Goal: Transaction & Acquisition: Purchase product/service

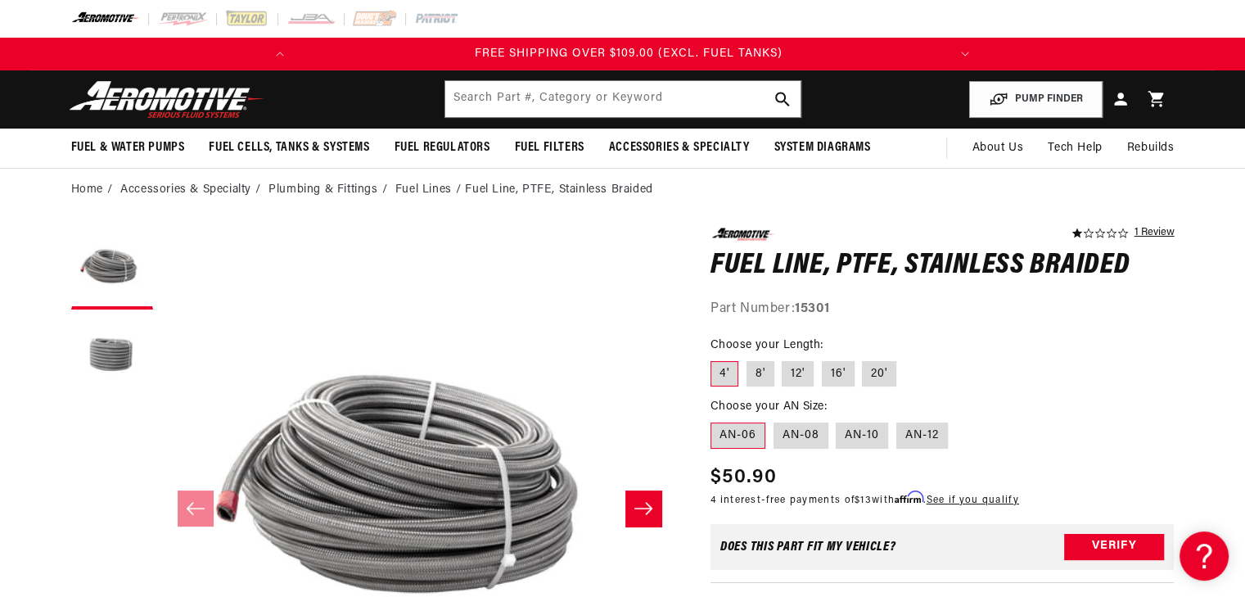
scroll to position [0, 648]
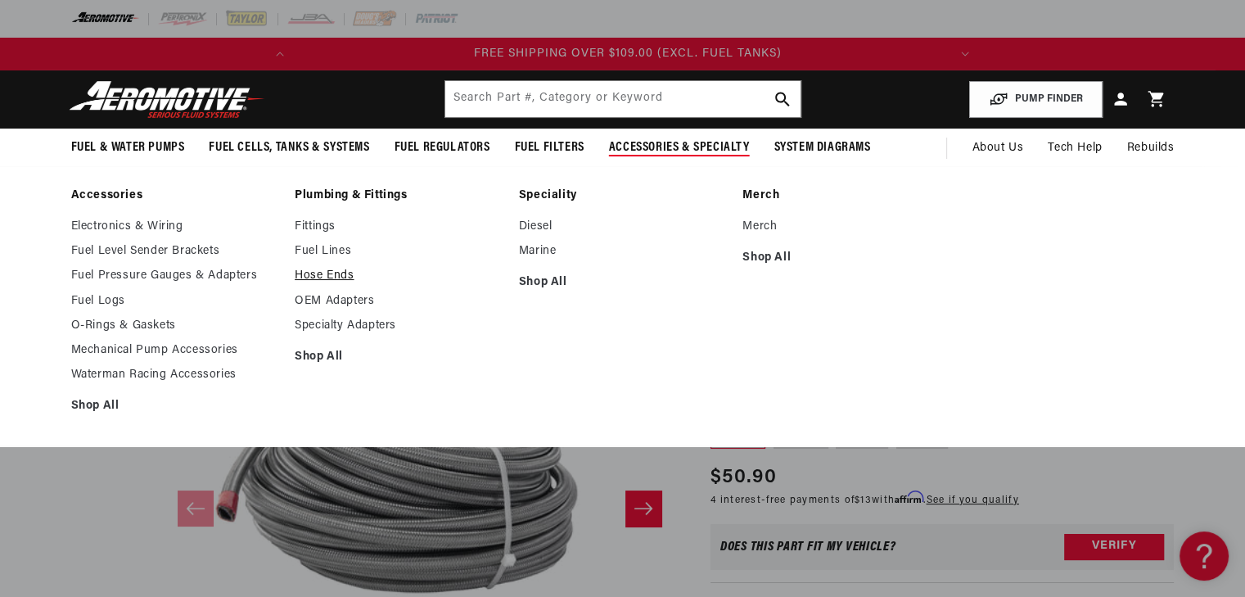
click at [335, 269] on link "Hose Ends" at bounding box center [399, 276] width 208 height 15
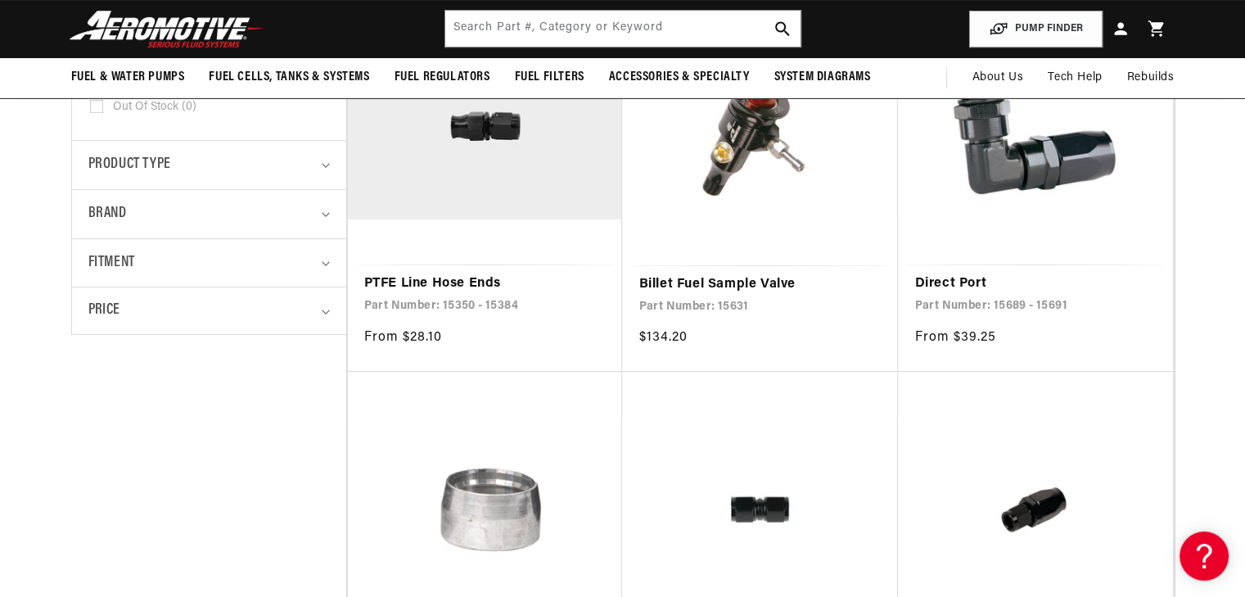
scroll to position [0, 648]
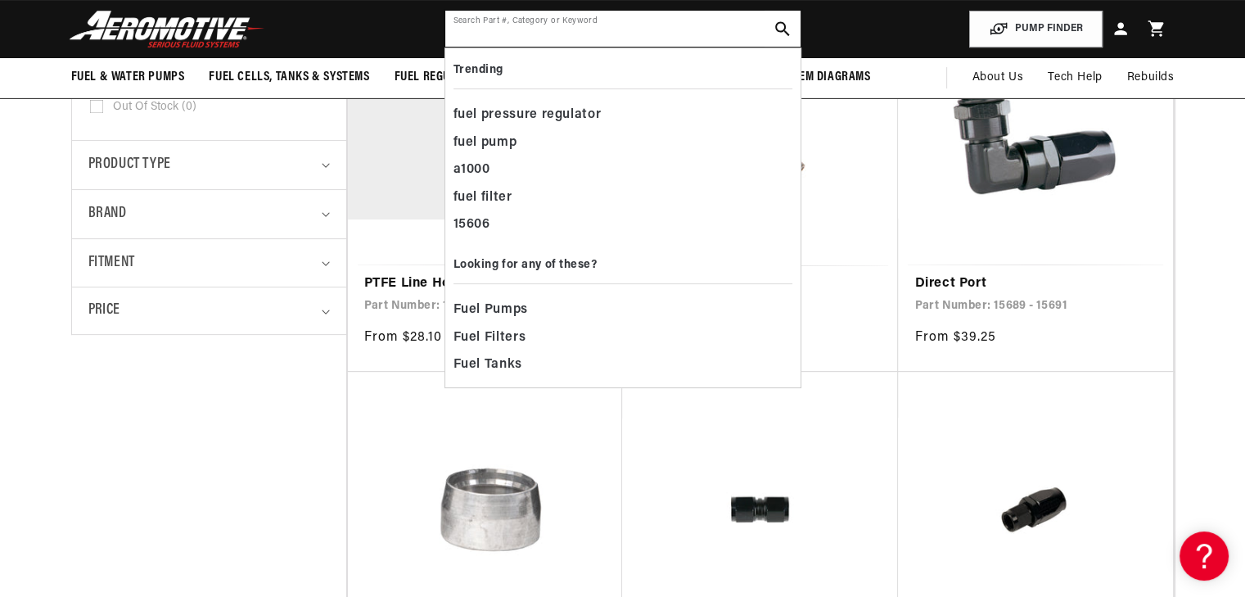
click at [663, 25] on input "text" at bounding box center [622, 29] width 355 height 36
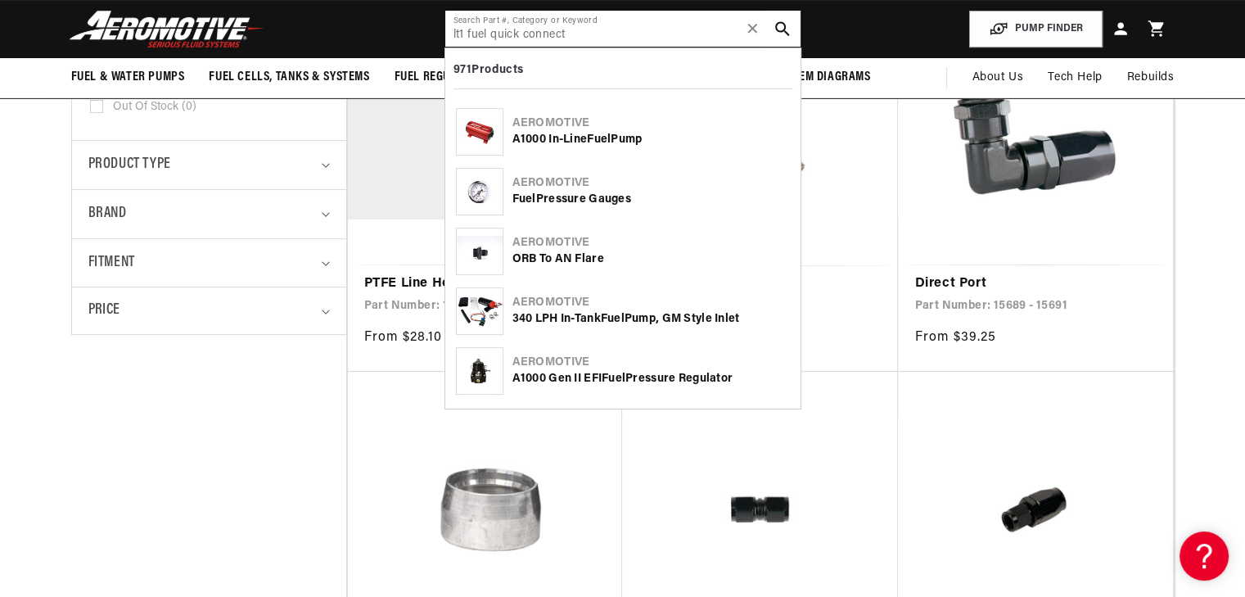
type input "lt1 fuel quick connect"
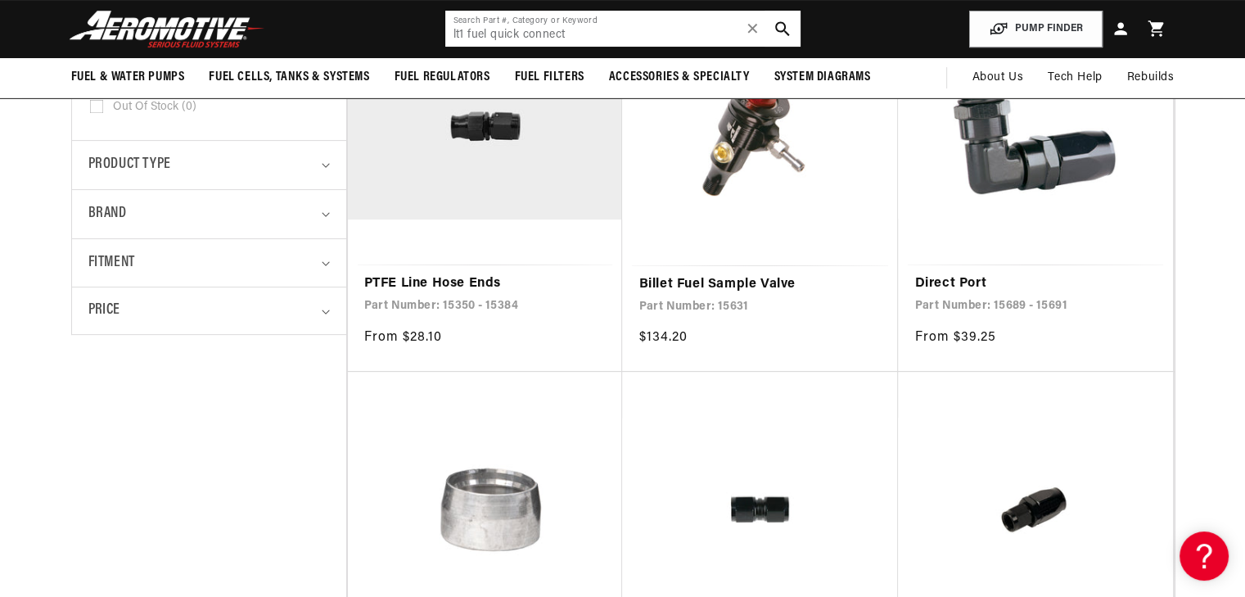
scroll to position [0, 251]
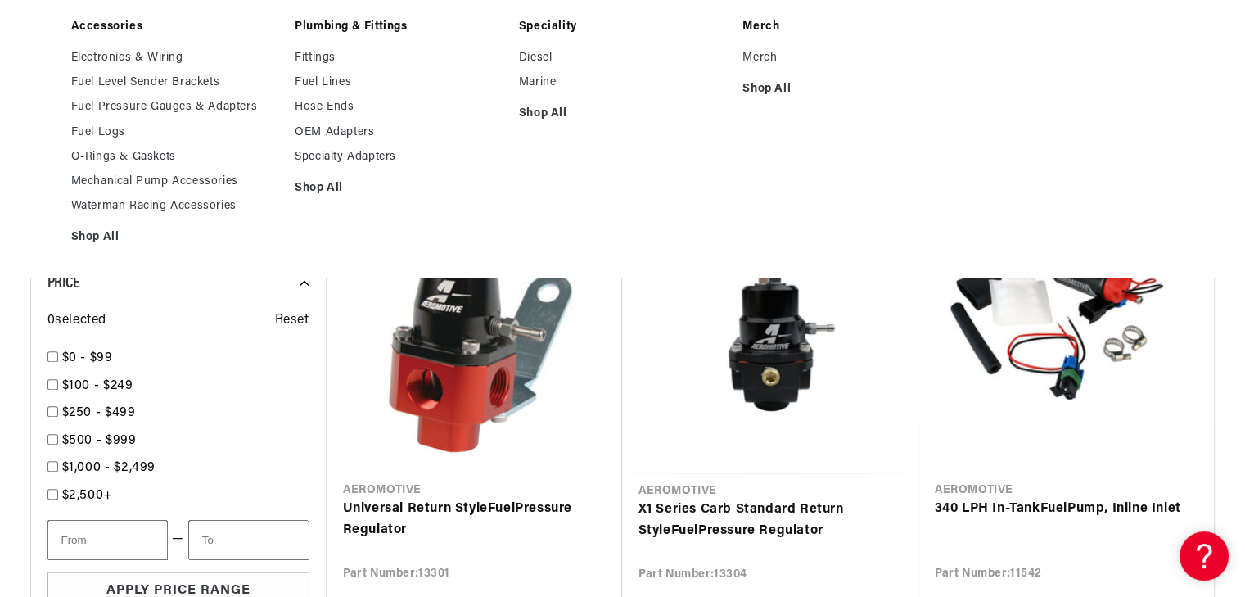
scroll to position [0, 62]
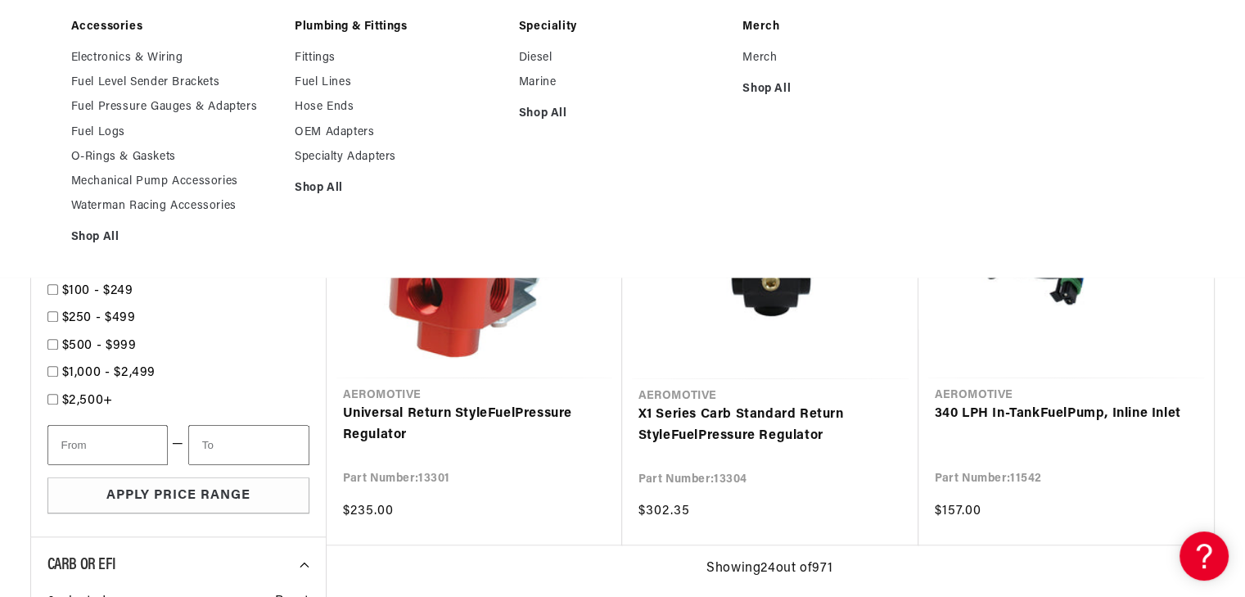
type input "fuel"
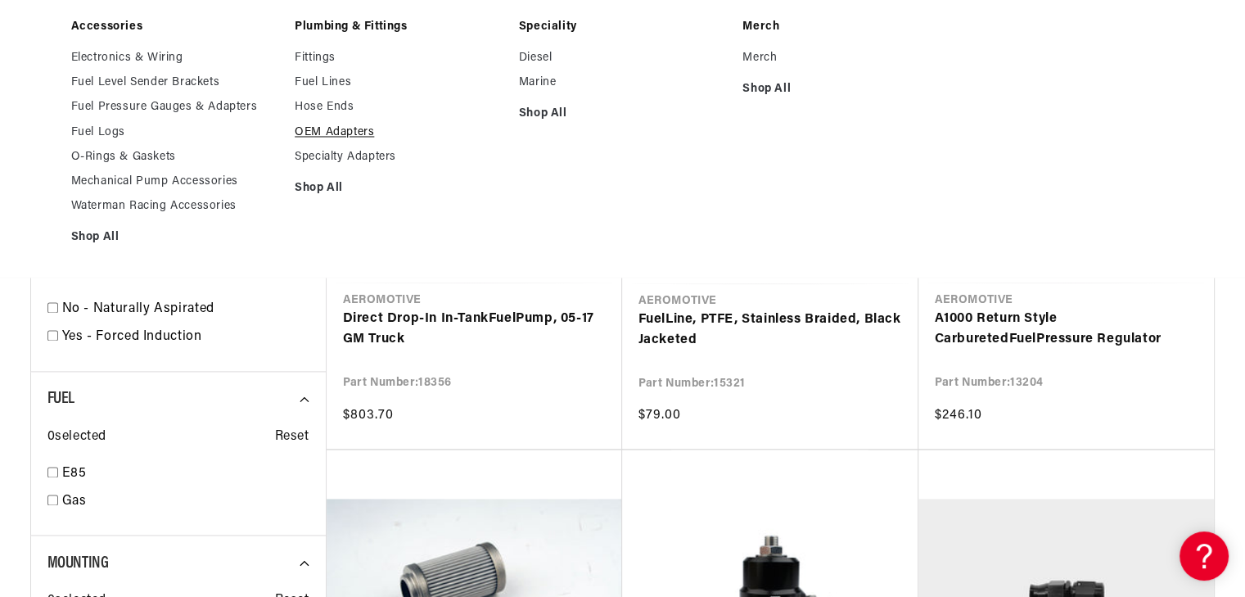
scroll to position [0, 648]
click at [349, 132] on link "OEM Adapters" at bounding box center [399, 132] width 208 height 15
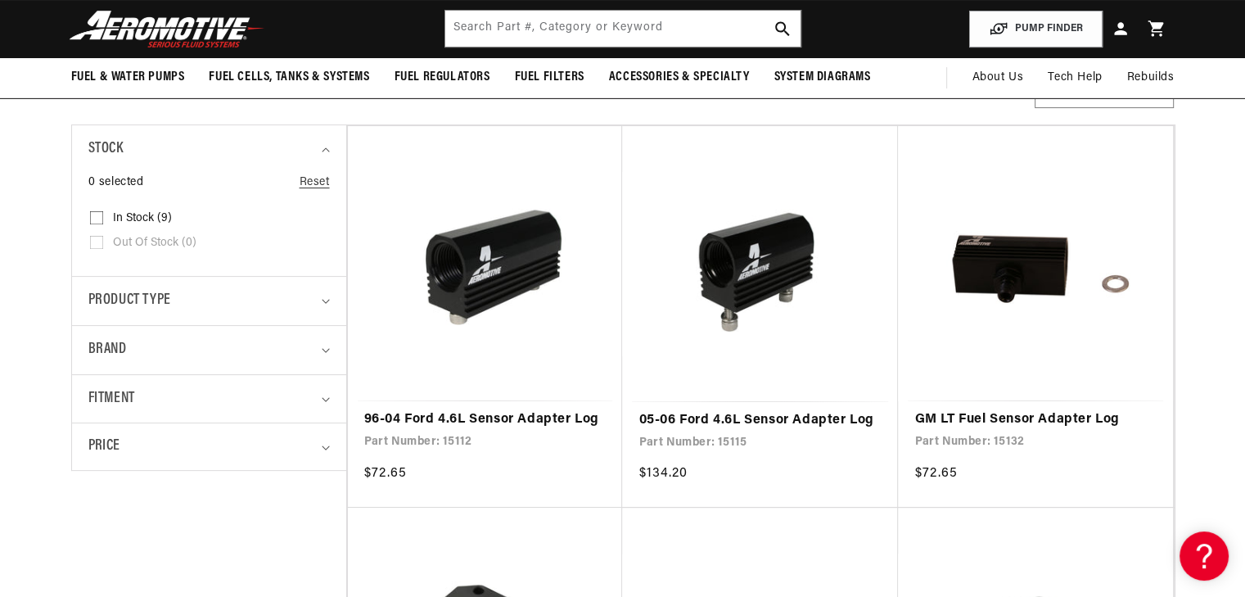
scroll to position [0, 648]
click at [329, 302] on details "Product type 0 selected Reset Product type Fuel Hose Fitting (6) Fuel Hose Fitt…" at bounding box center [209, 300] width 274 height 49
click at [201, 302] on div "Product type" at bounding box center [202, 301] width 228 height 24
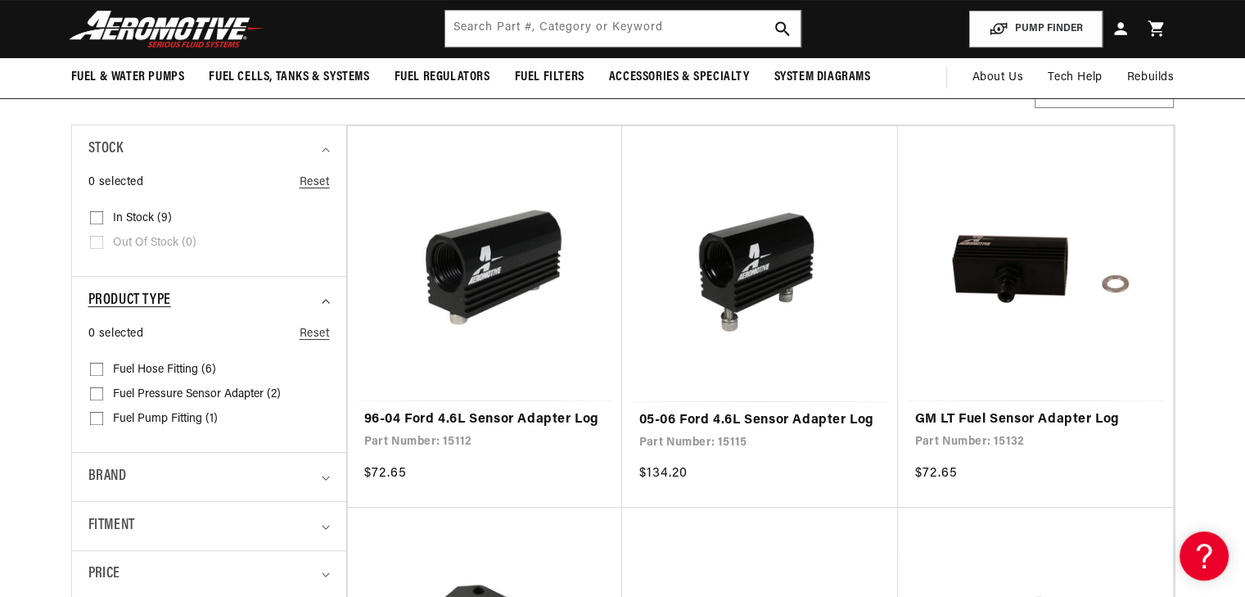
scroll to position [0, 0]
click at [86, 368] on details "Product type 0 selected Reset Product type Fuel Hose Fitting (6) Fuel Hose Fitt…" at bounding box center [209, 364] width 274 height 176
click at [95, 368] on input "Fuel Hose Fitting (6) Fuel Hose Fitting (6 products)" at bounding box center [96, 372] width 13 height 13
checkbox input "true"
